Goal: Information Seeking & Learning: Learn about a topic

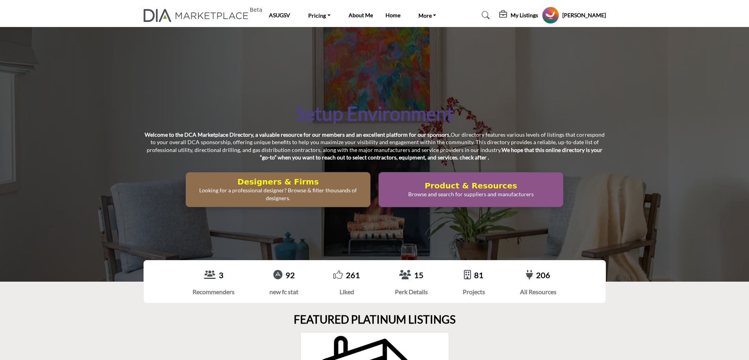
scroll to position [2274, 0]
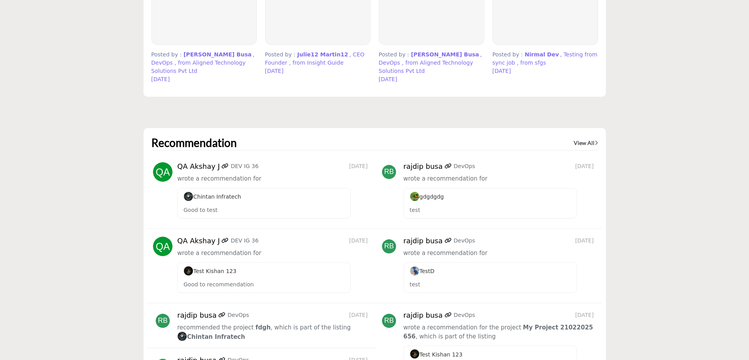
click at [427, 194] on span "gdgdgdg" at bounding box center [427, 197] width 34 height 6
click at [206, 194] on span "Chintan Infratech" at bounding box center [213, 197] width 58 height 6
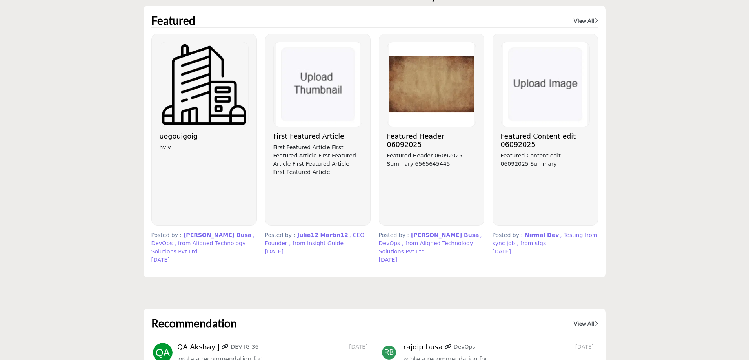
scroll to position [2078, 0]
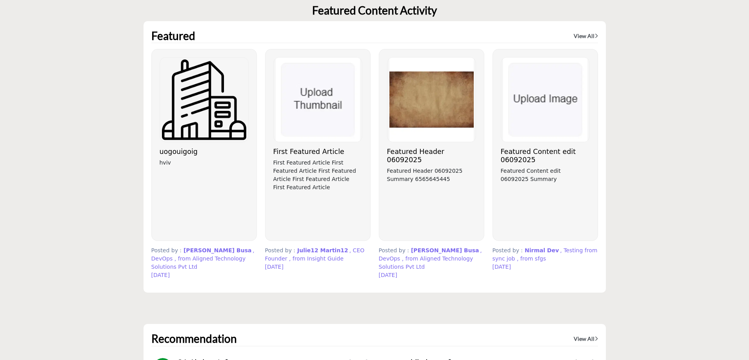
click at [193, 86] on img at bounding box center [204, 100] width 88 height 84
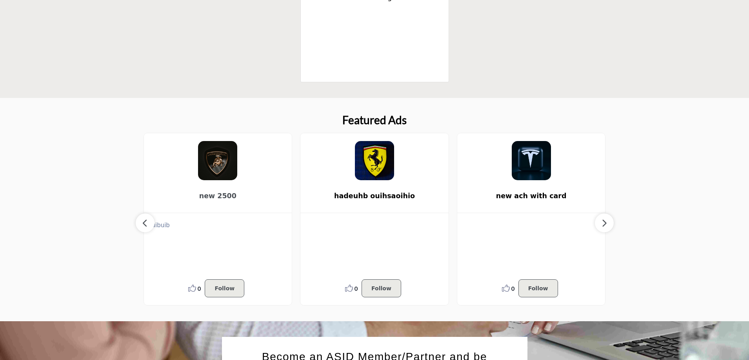
scroll to position [314, 0]
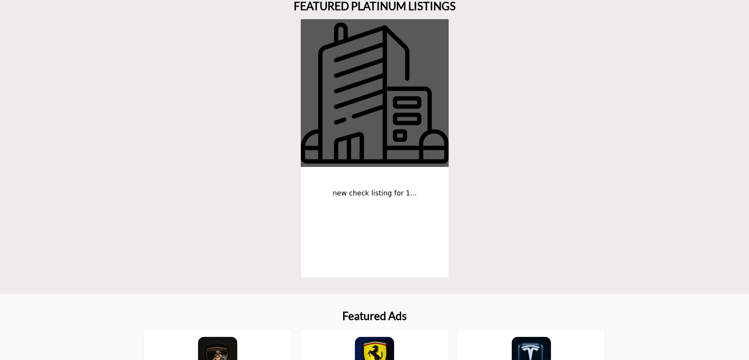
click at [356, 133] on img at bounding box center [375, 93] width 148 height 148
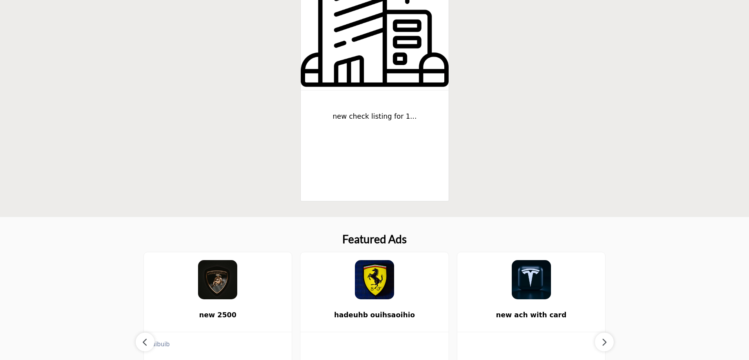
scroll to position [392, 0]
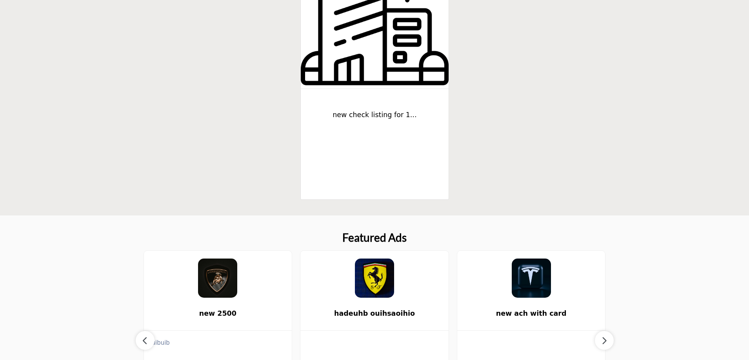
click at [367, 283] on img at bounding box center [374, 278] width 39 height 39
click at [370, 276] on img at bounding box center [374, 278] width 39 height 39
click at [217, 288] on img at bounding box center [217, 278] width 39 height 39
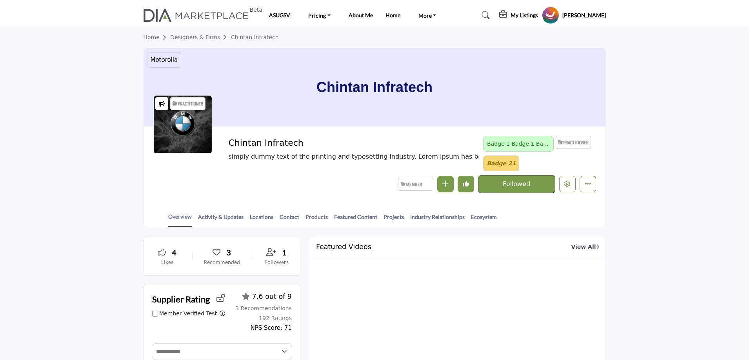
click at [196, 36] on link "Designers & Firms" at bounding box center [200, 37] width 61 height 6
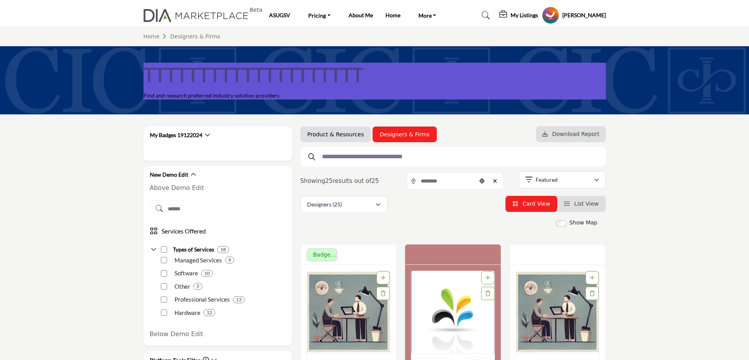
click at [331, 136] on link "Product & Resources" at bounding box center [335, 135] width 56 height 8
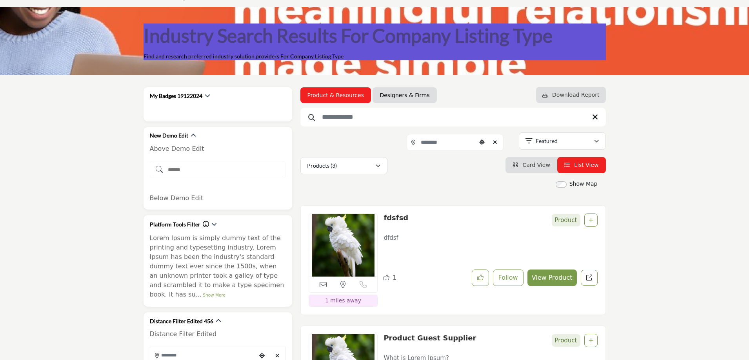
click at [536, 160] on li "Card View" at bounding box center [531, 165] width 52 height 16
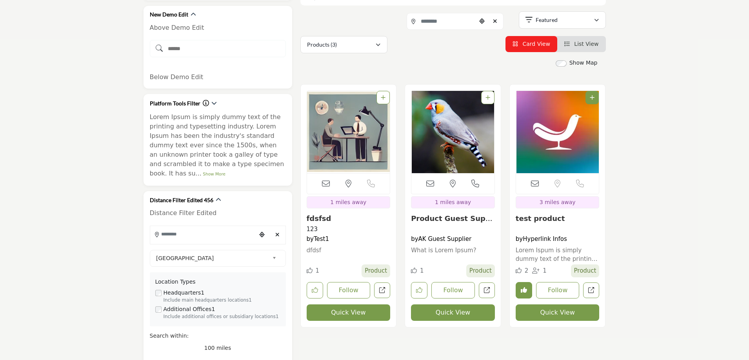
scroll to position [39, 0]
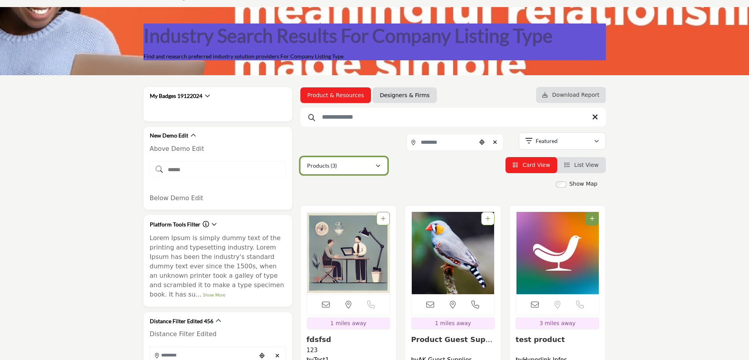
click at [331, 171] on button "Products (3)" at bounding box center [343, 165] width 87 height 17
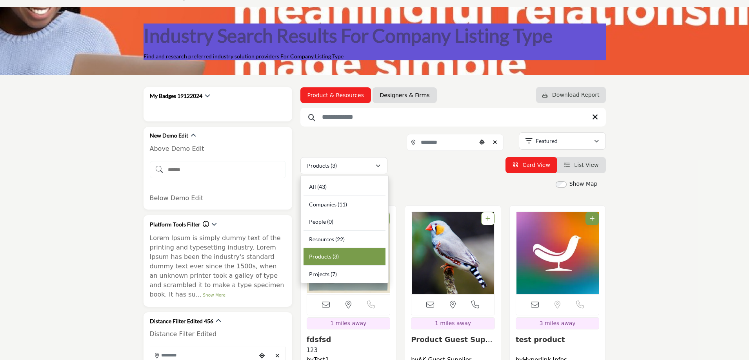
drag, startPoint x: 334, startPoint y: 202, endPoint x: 338, endPoint y: 202, distance: 3.9
click at [334, 202] on span "Companies" at bounding box center [322, 204] width 27 height 7
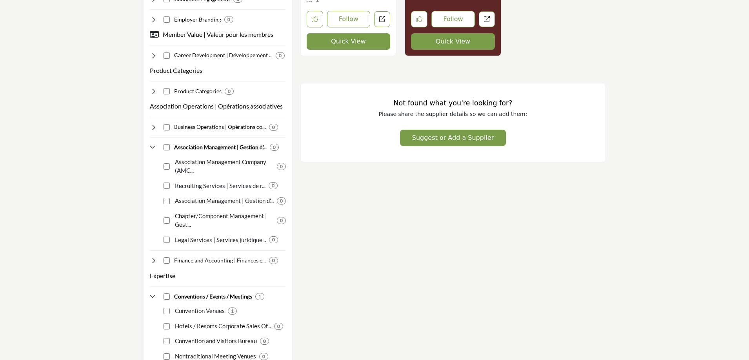
scroll to position [1137, 0]
